Goal: Task Accomplishment & Management: Manage account settings

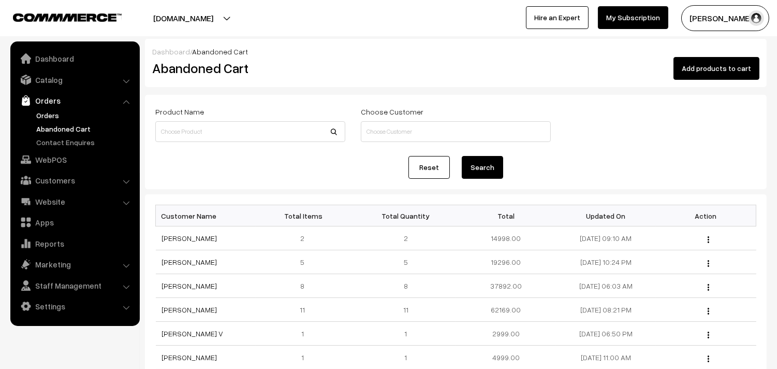
click at [45, 110] on link "Orders" at bounding box center [85, 115] width 103 height 11
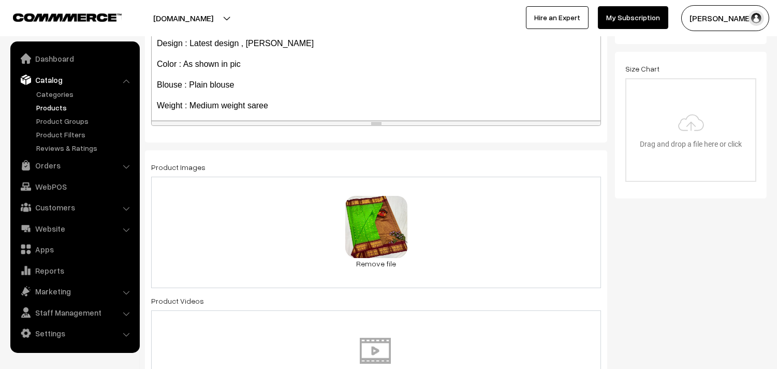
scroll to position [80, 0]
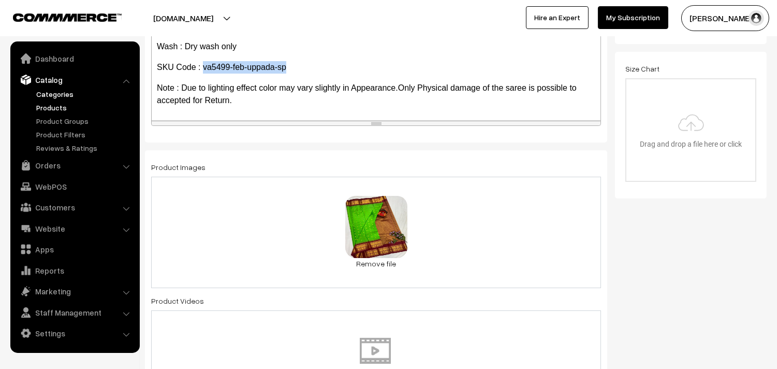
click at [57, 91] on link "Categories" at bounding box center [85, 94] width 103 height 11
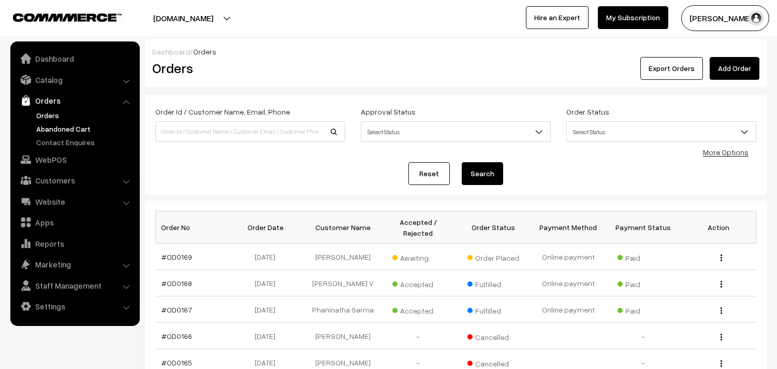
click at [53, 127] on link "Abandoned Cart" at bounding box center [85, 128] width 103 height 11
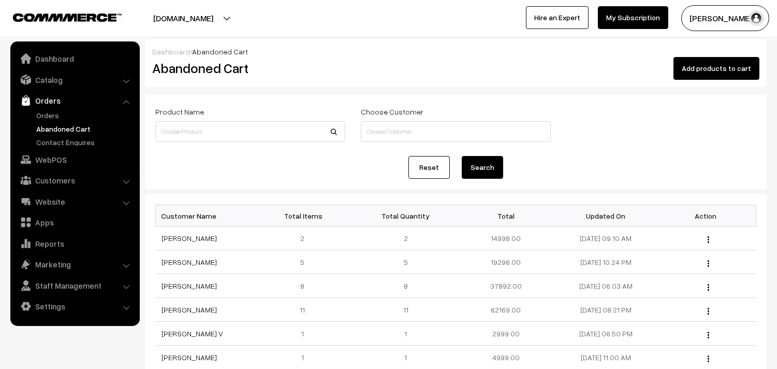
click at [45, 126] on link "Abandoned Cart" at bounding box center [85, 128] width 103 height 11
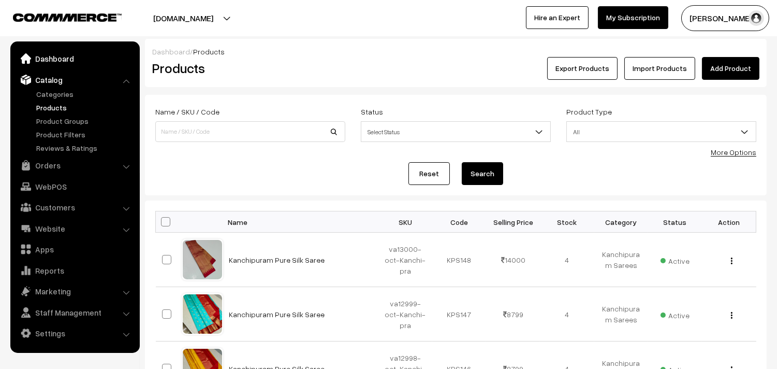
click at [49, 59] on link "Dashboard" at bounding box center [74, 58] width 123 height 19
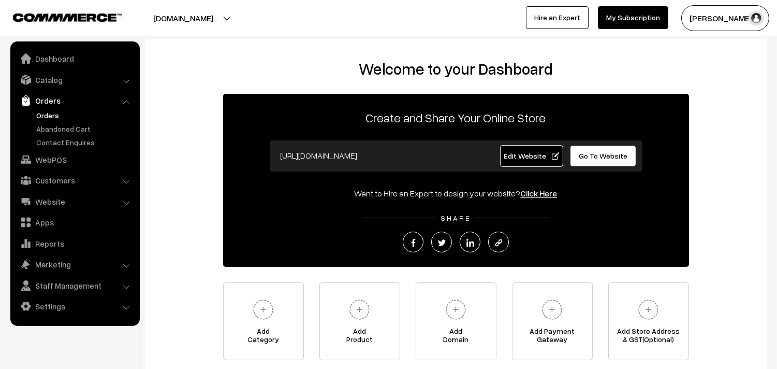
click at [47, 112] on link "Orders" at bounding box center [85, 115] width 103 height 11
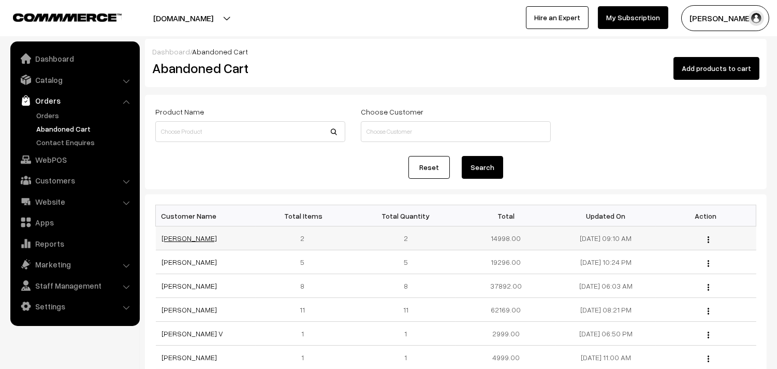
click at [171, 237] on link "[PERSON_NAME]" at bounding box center [189, 238] width 55 height 9
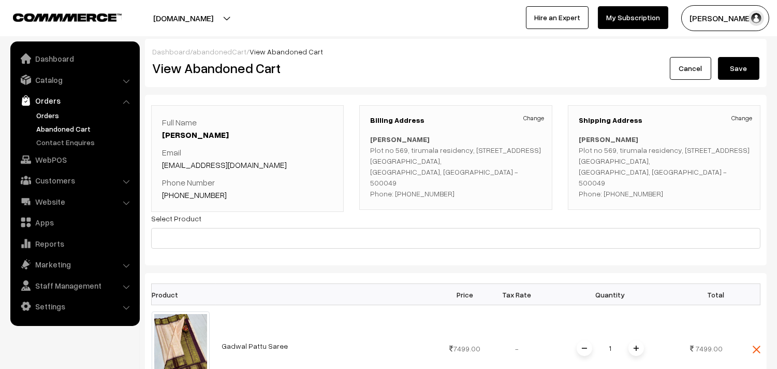
click at [46, 112] on link "Orders" at bounding box center [85, 115] width 103 height 11
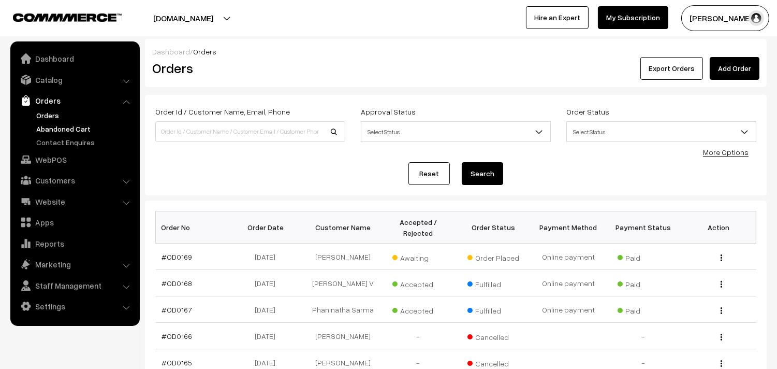
click at [56, 130] on link "Abandoned Cart" at bounding box center [85, 128] width 103 height 11
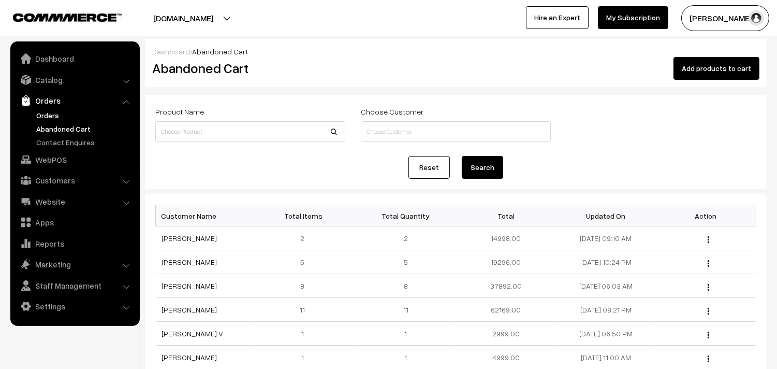
click at [49, 118] on link "Orders" at bounding box center [85, 115] width 103 height 11
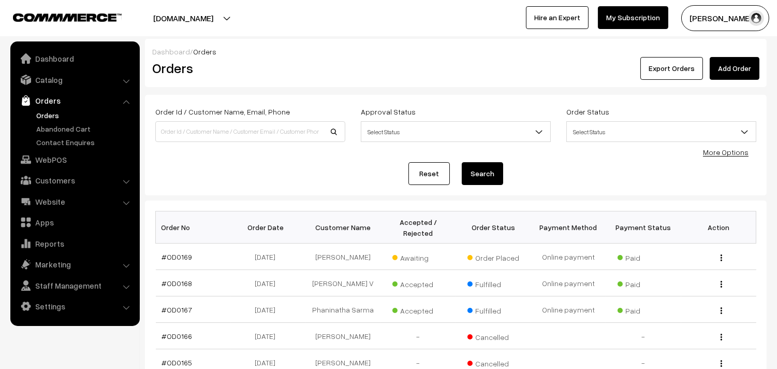
click at [52, 112] on link "Orders" at bounding box center [85, 115] width 103 height 11
click at [53, 127] on link "Abandoned Cart" at bounding box center [85, 128] width 103 height 11
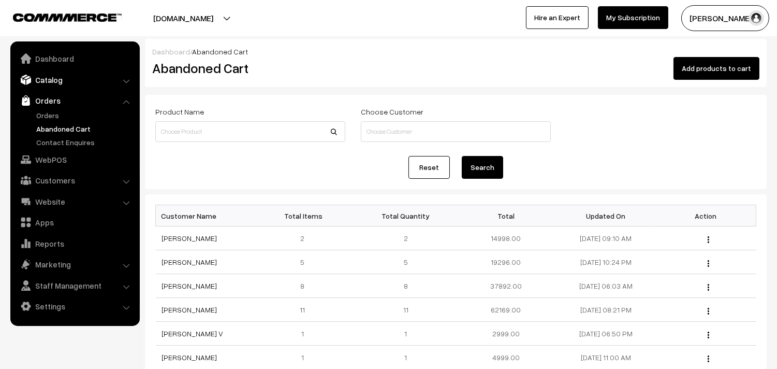
click at [42, 84] on link "Catalog" at bounding box center [74, 79] width 123 height 19
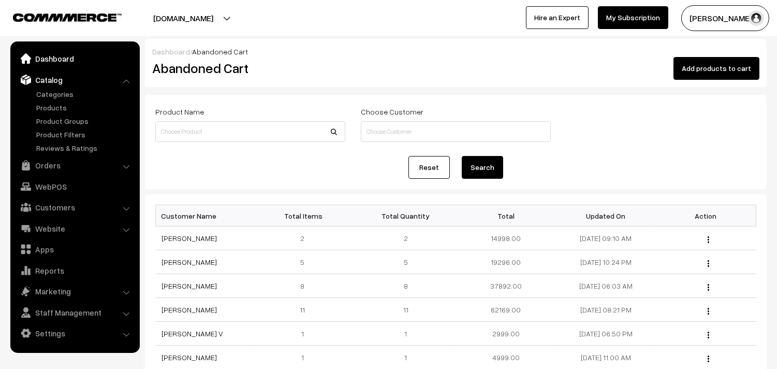
click at [42, 60] on link "Dashboard" at bounding box center [74, 58] width 123 height 19
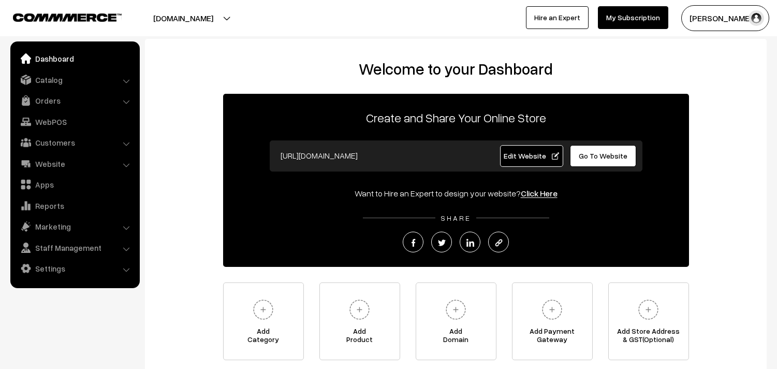
click at [43, 102] on link "Orders" at bounding box center [74, 100] width 123 height 19
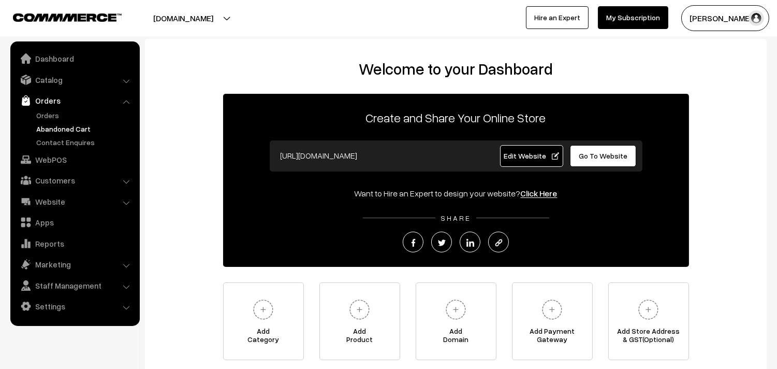
click at [48, 125] on link "Abandoned Cart" at bounding box center [85, 128] width 103 height 11
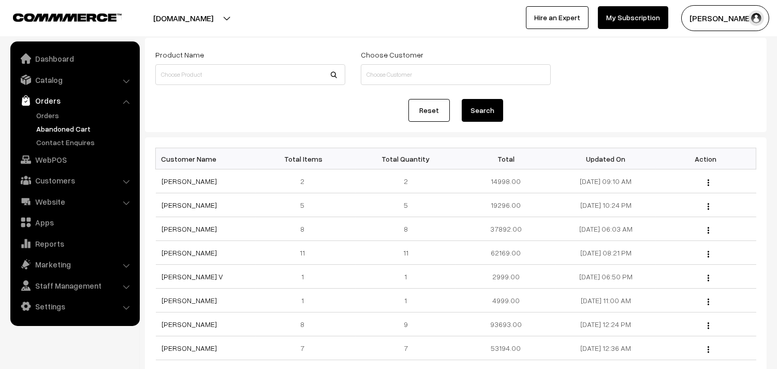
scroll to position [57, 0]
click at [177, 203] on link "[PERSON_NAME]" at bounding box center [189, 204] width 55 height 9
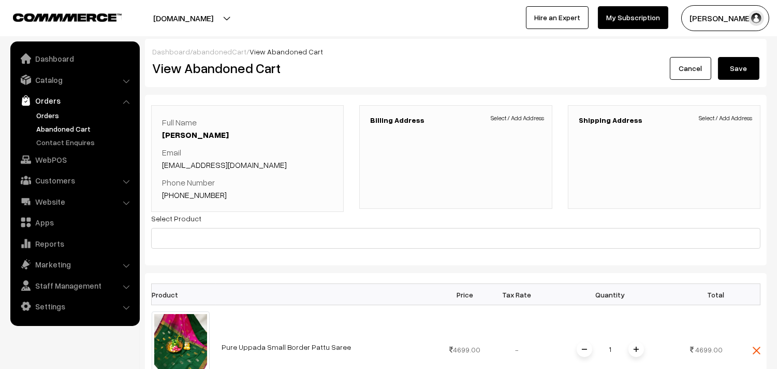
click at [50, 117] on link "Orders" at bounding box center [85, 115] width 103 height 11
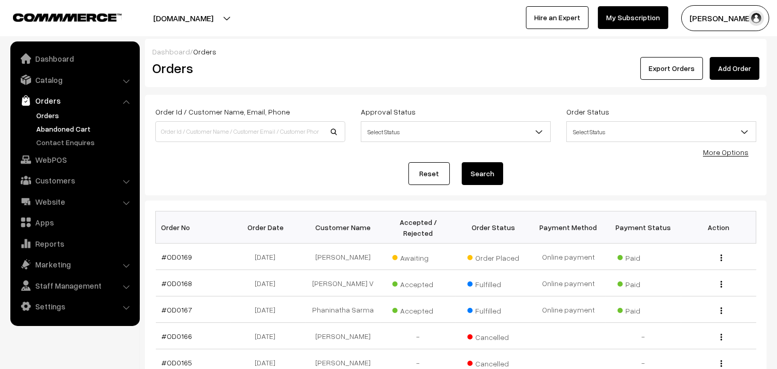
click at [60, 128] on link "Abandoned Cart" at bounding box center [85, 128] width 103 height 11
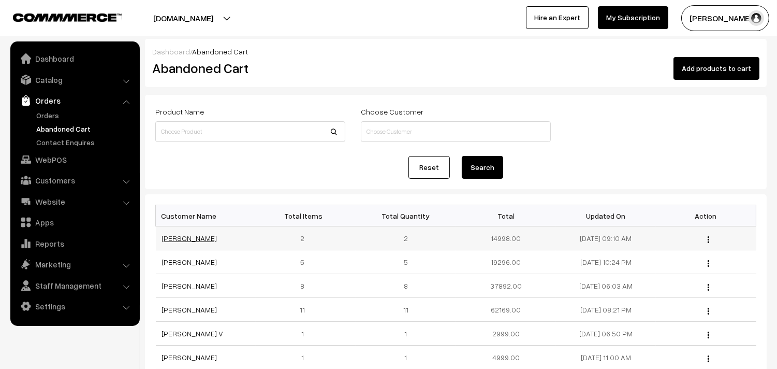
click at [178, 237] on link "[PERSON_NAME]" at bounding box center [189, 238] width 55 height 9
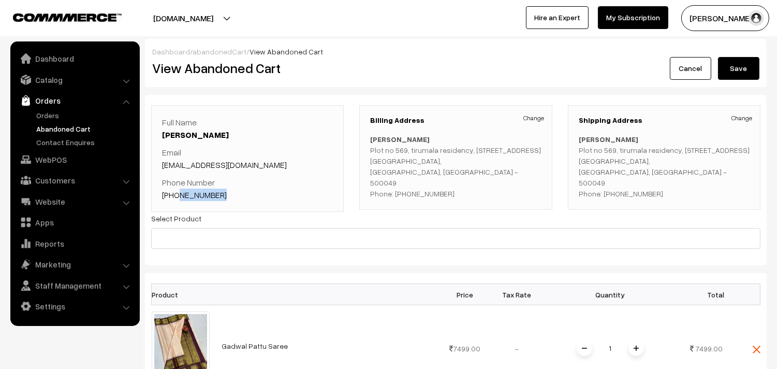
drag, startPoint x: 221, startPoint y: 198, endPoint x: 175, endPoint y: 198, distance: 46.6
click at [175, 198] on p "Phone Number [PHONE_NUMBER]" at bounding box center [247, 188] width 171 height 25
copy link "9949585166"
drag, startPoint x: 361, startPoint y: 135, endPoint x: 396, endPoint y: 139, distance: 34.9
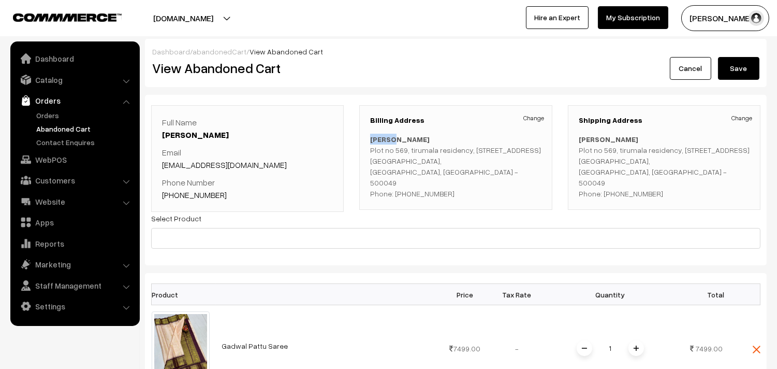
click at [396, 139] on div "Billing Address Change Anusha Yarrani Plot no 569, tirumala residency, Matrusri…" at bounding box center [455, 157] width 193 height 105
copy b "Anusha"
click at [52, 115] on link "Orders" at bounding box center [85, 115] width 103 height 11
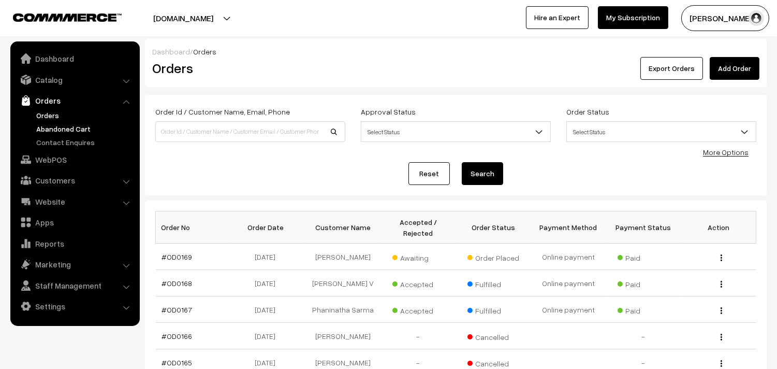
click at [61, 127] on link "Abandoned Cart" at bounding box center [85, 128] width 103 height 11
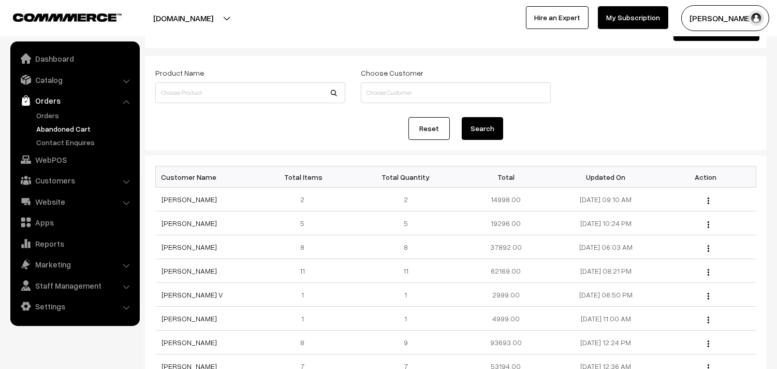
scroll to position [57, 0]
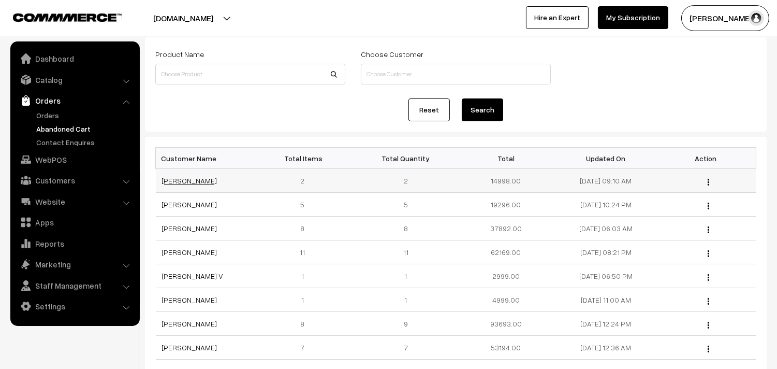
click at [171, 183] on link "[PERSON_NAME]" at bounding box center [189, 180] width 55 height 9
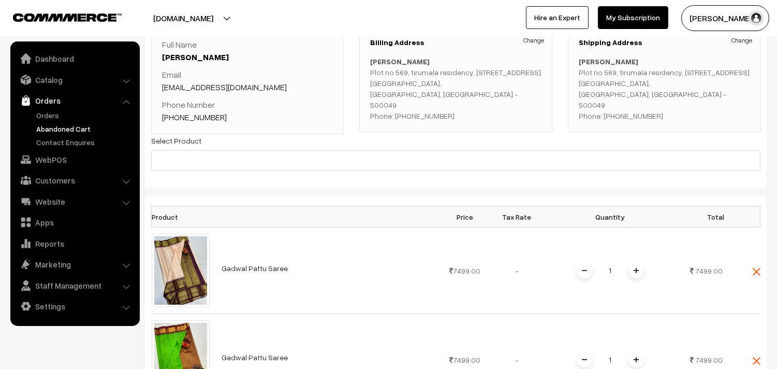
scroll to position [57, 0]
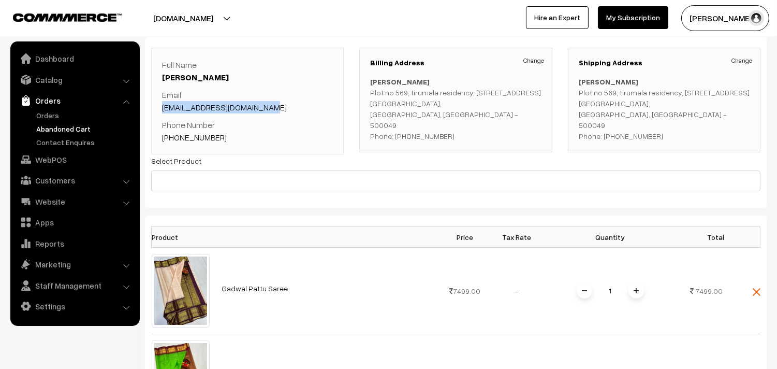
drag, startPoint x: 276, startPoint y: 107, endPoint x: 163, endPoint y: 113, distance: 113.6
click at [163, 113] on p "Email [EMAIL_ADDRESS][DOMAIN_NAME]" at bounding box center [247, 101] width 171 height 25
copy link "[EMAIL_ADDRESS][DOMAIN_NAME]"
